Goal: Find contact information: Find contact information

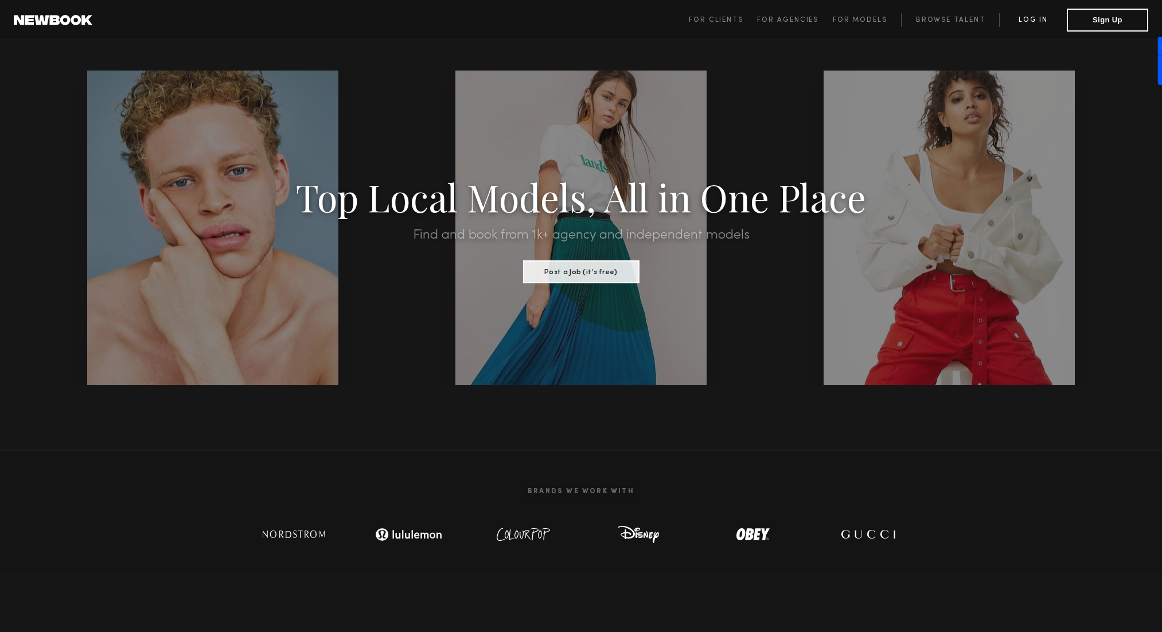
click at [1017, 21] on link "Log in" at bounding box center [1033, 20] width 68 height 14
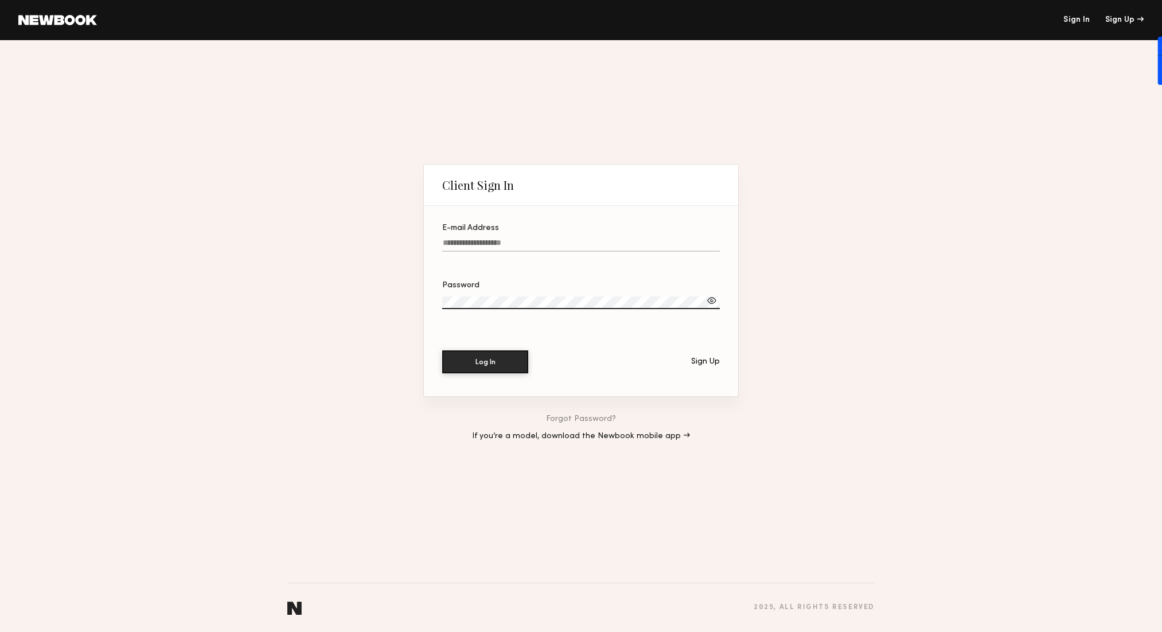
type input "**********"
click at [456, 353] on button "Log In" at bounding box center [485, 361] width 86 height 23
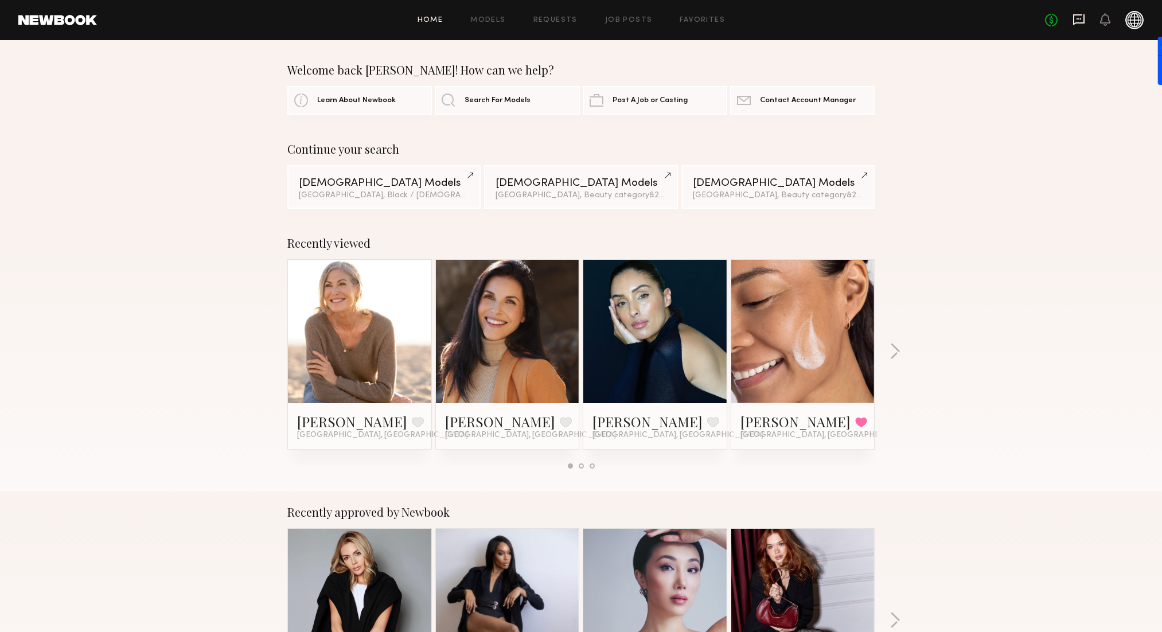
click at [1080, 19] on icon at bounding box center [1078, 19] width 13 height 13
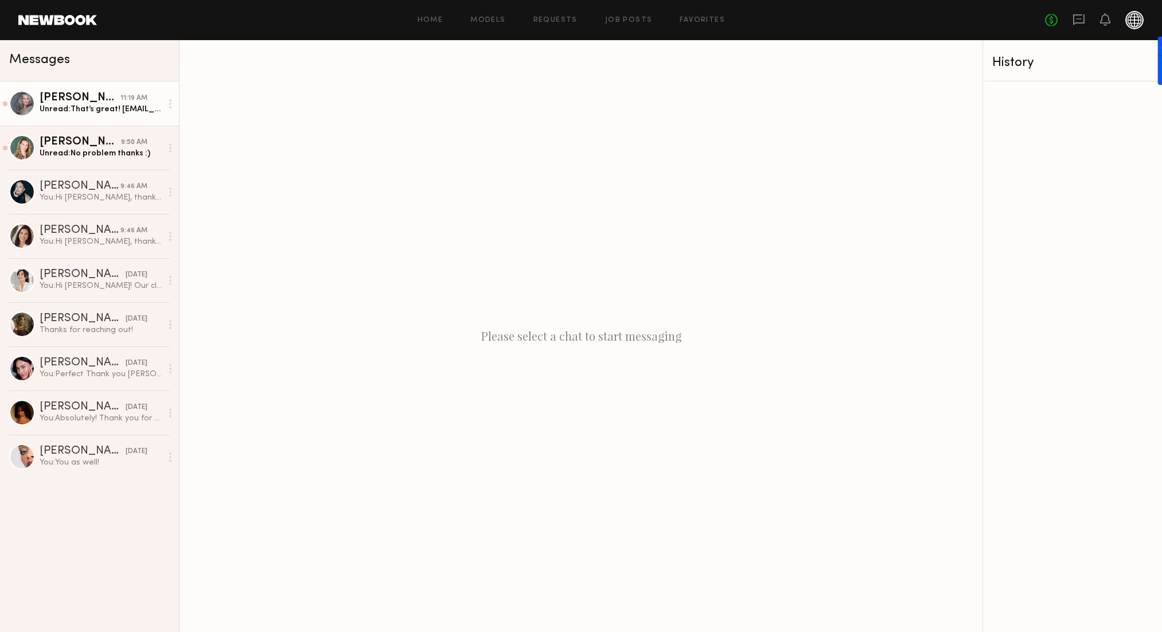
click at [67, 96] on div "[PERSON_NAME]" at bounding box center [80, 97] width 81 height 11
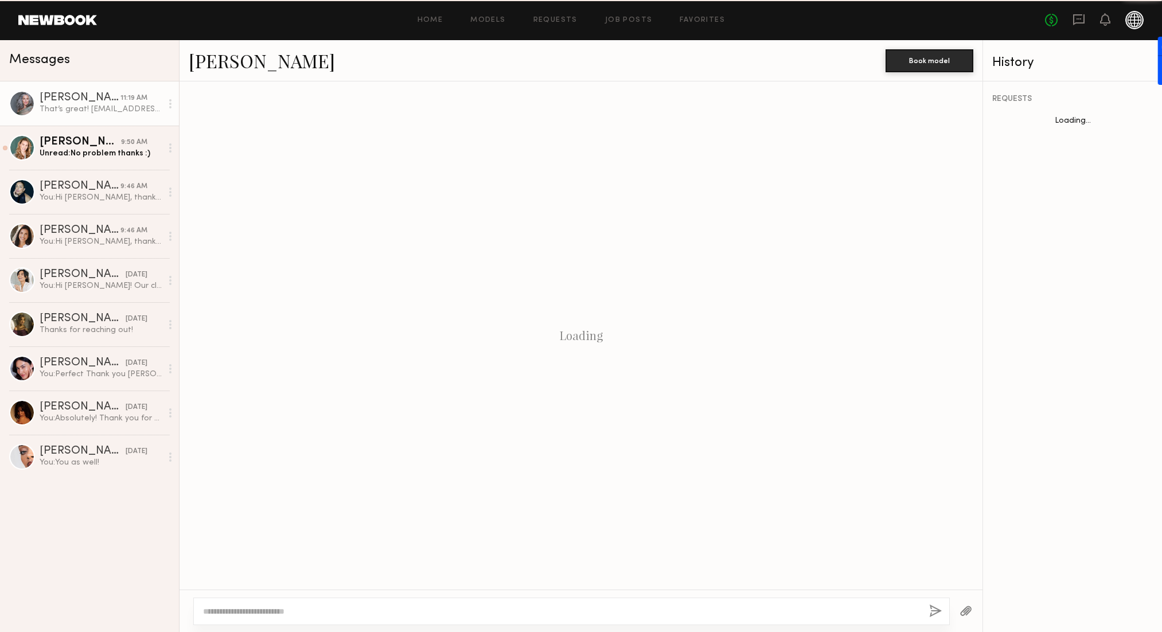
scroll to position [699, 0]
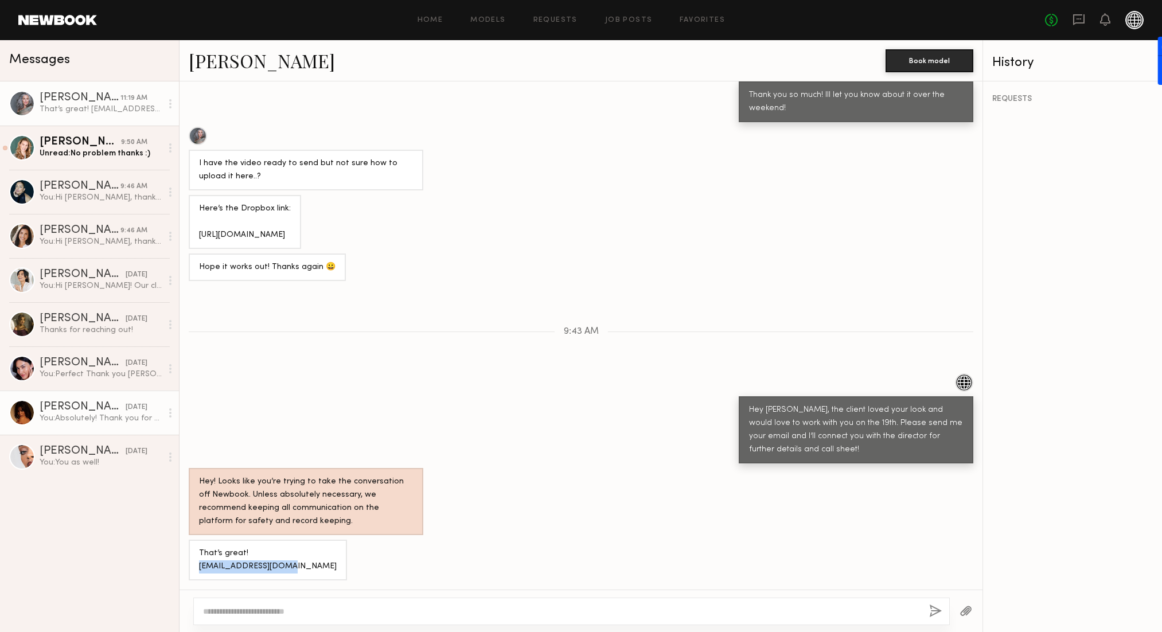
drag, startPoint x: 287, startPoint y: 567, endPoint x: 143, endPoint y: 403, distance: 218.6
click at [197, 568] on div "That’s great! [EMAIL_ADDRESS][DOMAIN_NAME]" at bounding box center [268, 560] width 158 height 41
copy div "[EMAIL_ADDRESS][DOMAIN_NAME]"
drag, startPoint x: 298, startPoint y: 564, endPoint x: 284, endPoint y: 564, distance: 13.8
click at [294, 564] on div "That’s great! [EMAIL_ADDRESS][DOMAIN_NAME]" at bounding box center [580, 560] width 803 height 41
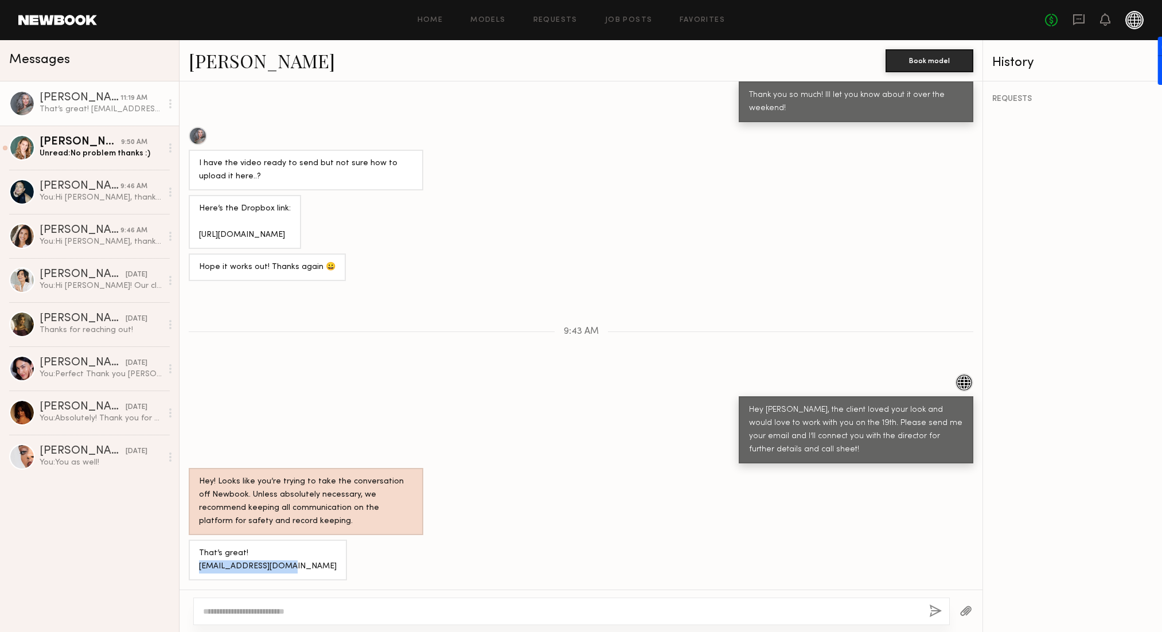
drag, startPoint x: 286, startPoint y: 566, endPoint x: 198, endPoint y: 565, distance: 88.3
click at [199, 566] on div "That’s great! [EMAIL_ADDRESS][DOMAIN_NAME]" at bounding box center [268, 560] width 138 height 26
copy div "[EMAIL_ADDRESS][DOMAIN_NAME]"
